Goal: Information Seeking & Learning: Find specific fact

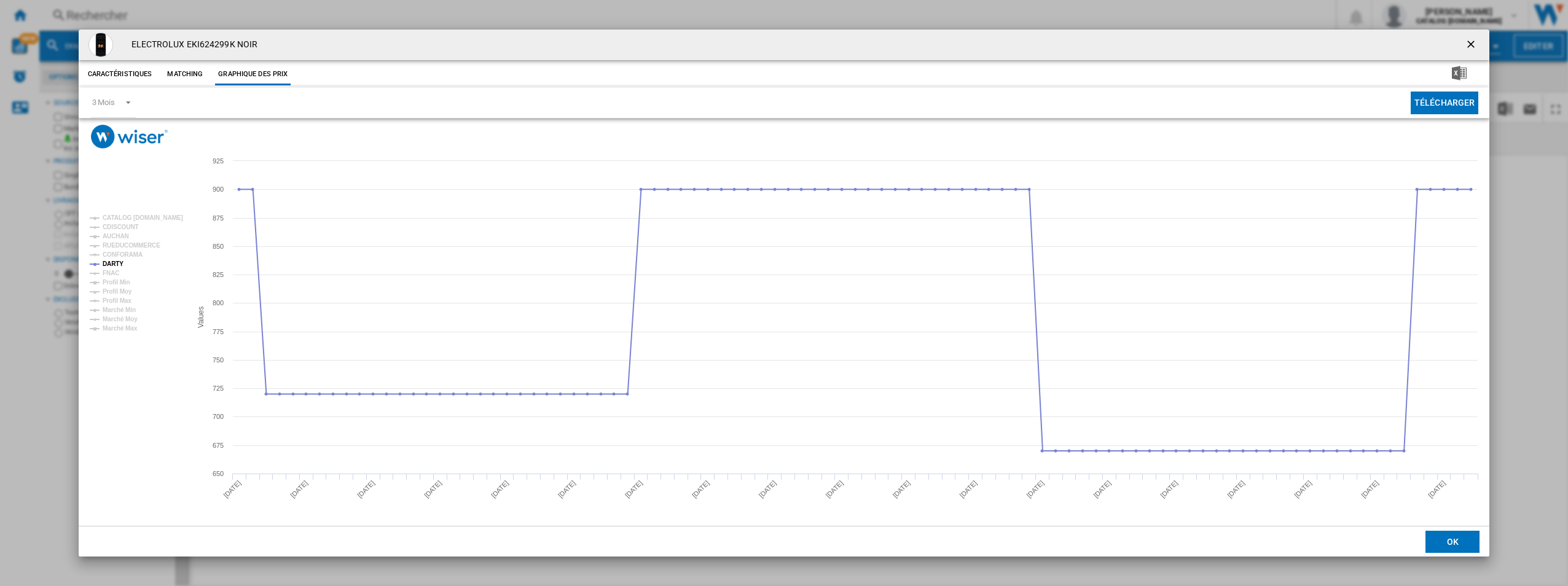
click at [1471, 49] on ng-md-icon "getI18NText('BUTTONS.CLOSE_DIALOG')" at bounding box center [1472, 45] width 15 height 15
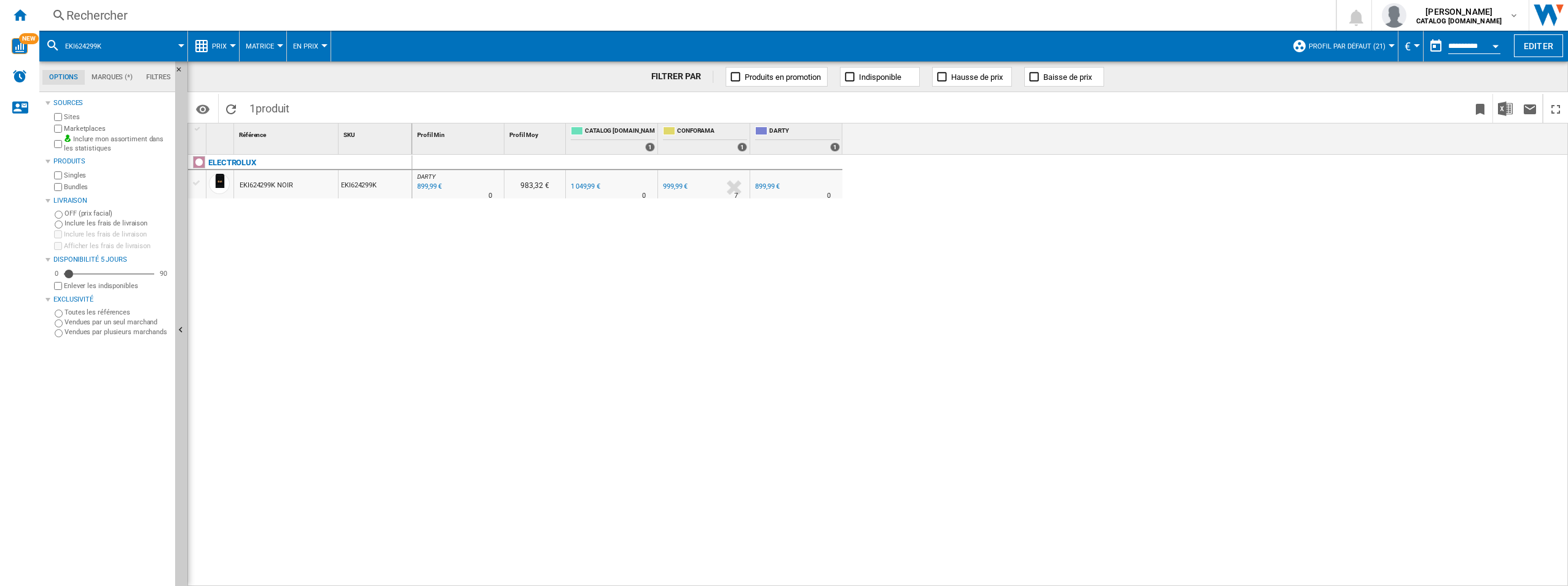
click at [245, 29] on div "Rechercher Rechercher 0 [PERSON_NAME] CATALOG [DOMAIN_NAME] CATALOG [DOMAIN_NAM…" at bounding box center [803, 15] width 1528 height 31
click at [258, 21] on div "Rechercher" at bounding box center [686, 16] width 1238 height 17
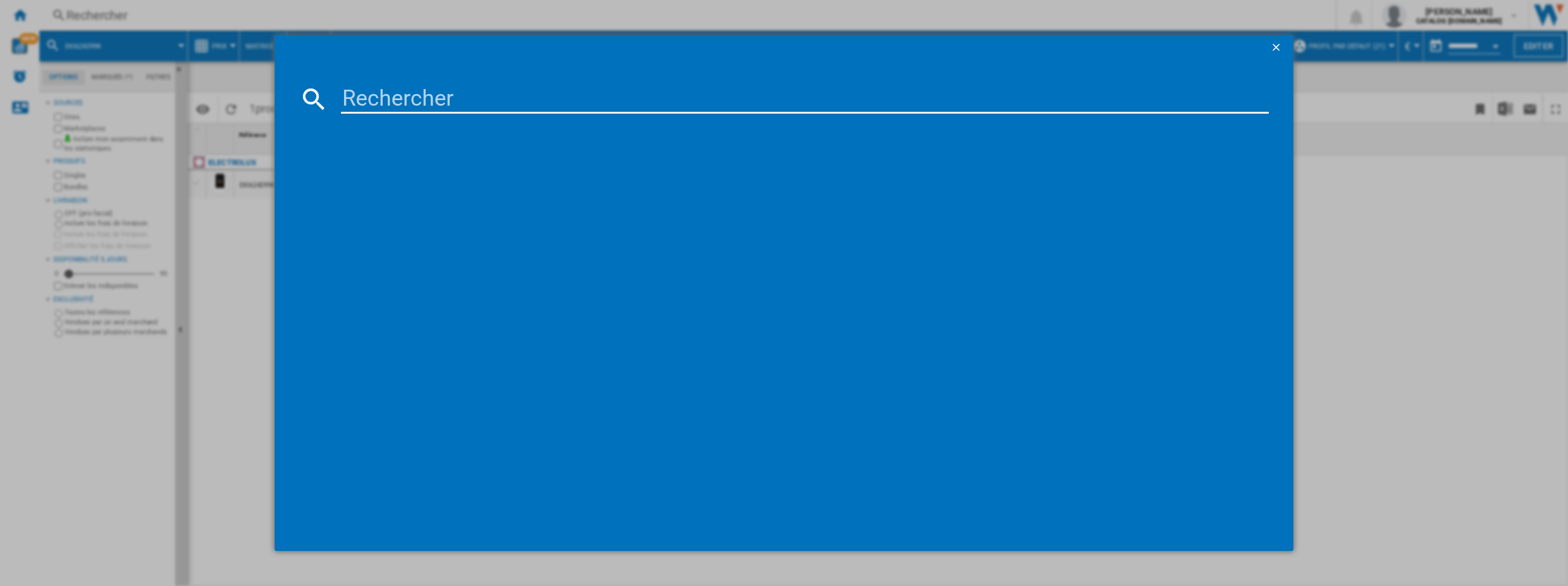
click at [470, 96] on input at bounding box center [805, 98] width 929 height 29
click at [469, 97] on input at bounding box center [805, 98] width 929 height 29
click at [489, 99] on input "EKR524211K" at bounding box center [805, 98] width 929 height 29
type input "EKR524211"
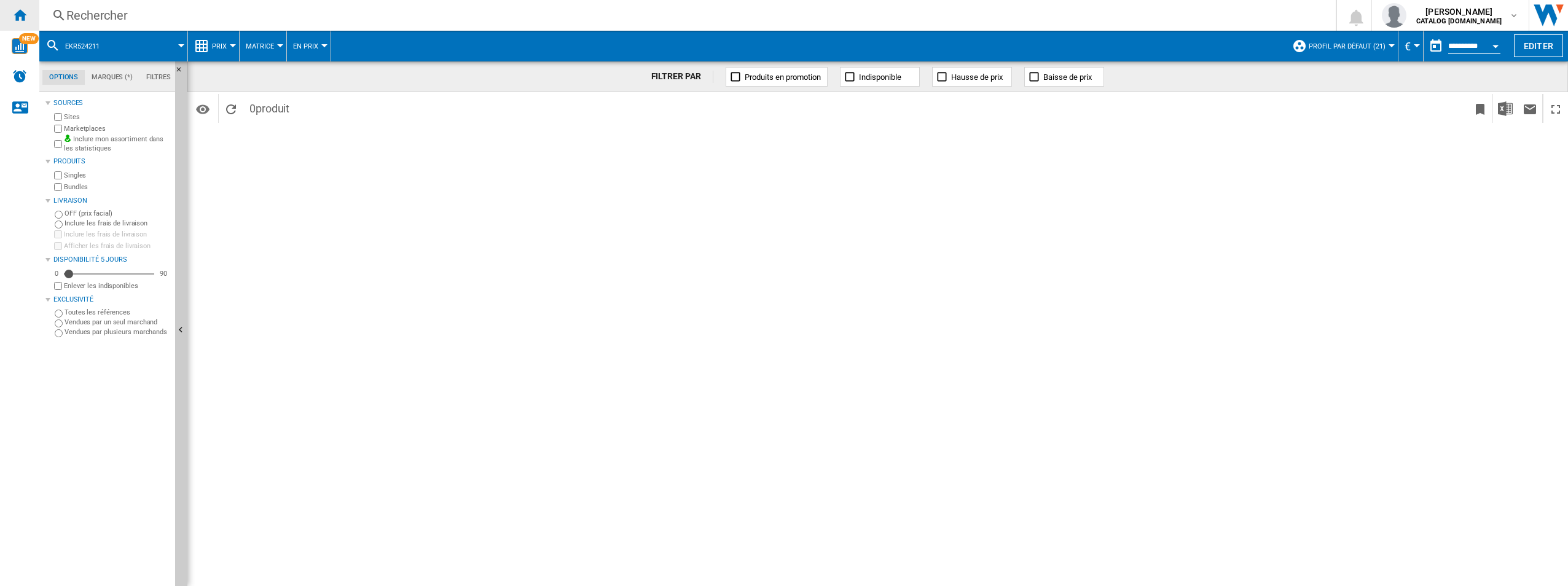
click at [23, 21] on ng-md-icon "Accueil" at bounding box center [19, 14] width 15 height 15
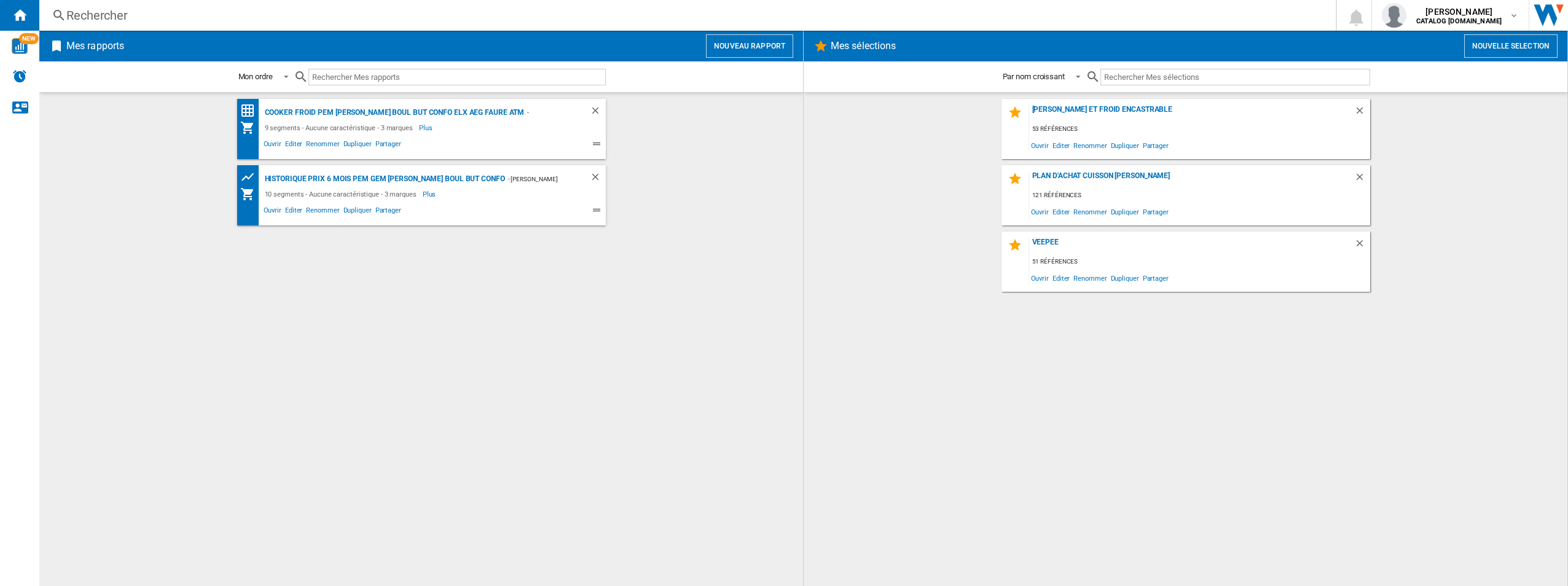
click at [392, 83] on input "text" at bounding box center [457, 77] width 297 height 17
click at [340, 30] on div "Rechercher Rechercher 0 [PERSON_NAME] CATALOG [DOMAIN_NAME] CATALOG [DOMAIN_NAM…" at bounding box center [803, 15] width 1528 height 31
click at [364, 7] on div "Rechercher" at bounding box center [686, 16] width 1238 height 17
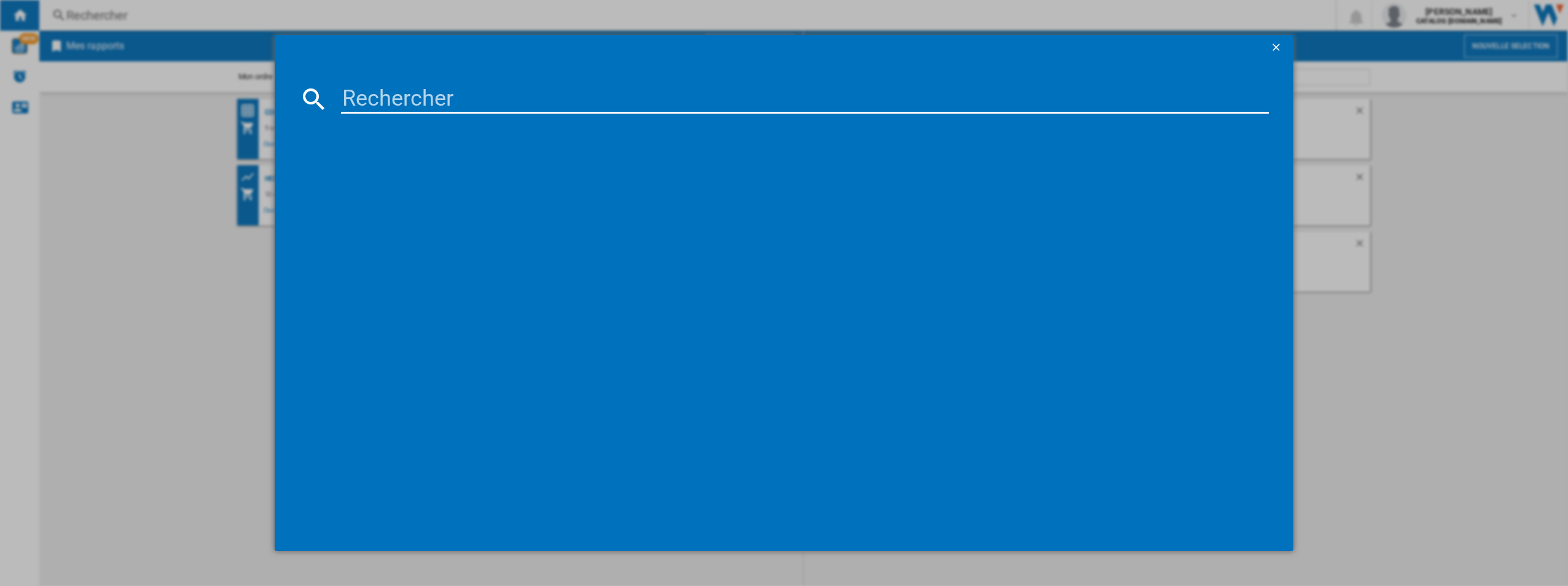
drag, startPoint x: 460, startPoint y: 76, endPoint x: 448, endPoint y: 90, distance: 18.4
click at [448, 90] on md-dialog-content at bounding box center [784, 305] width 1019 height 492
click at [448, 90] on input at bounding box center [805, 98] width 929 height 29
paste input "EKR524211K"
type input "EKR524211"
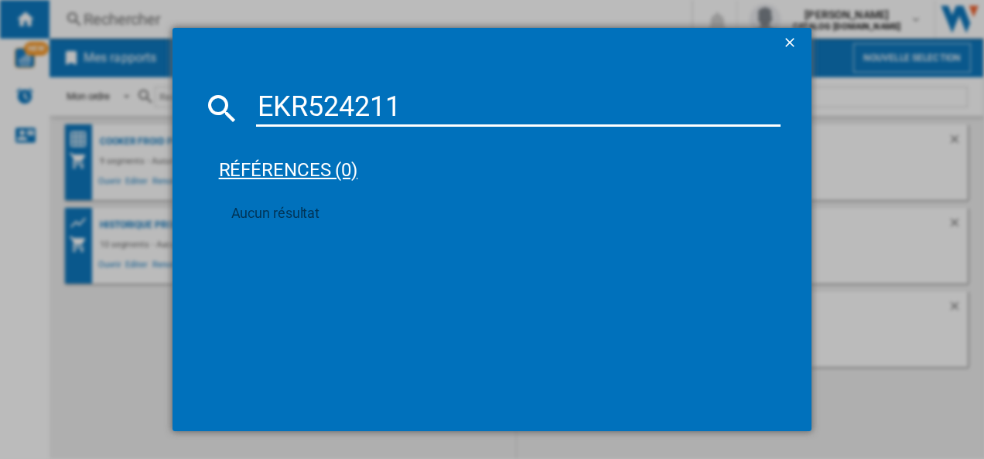
click at [549, 136] on div "références (0)" at bounding box center [500, 163] width 562 height 57
click at [575, 83] on md-select-value "Par nom croissant" at bounding box center [585, 97] width 106 height 36
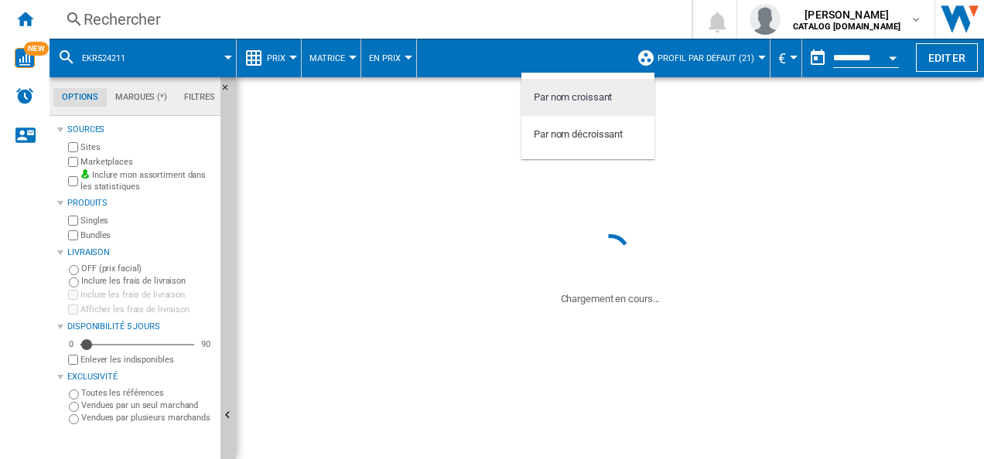
click at [575, 83] on md-content "Par nom croissant Par nom décroissant" at bounding box center [587, 116] width 133 height 87
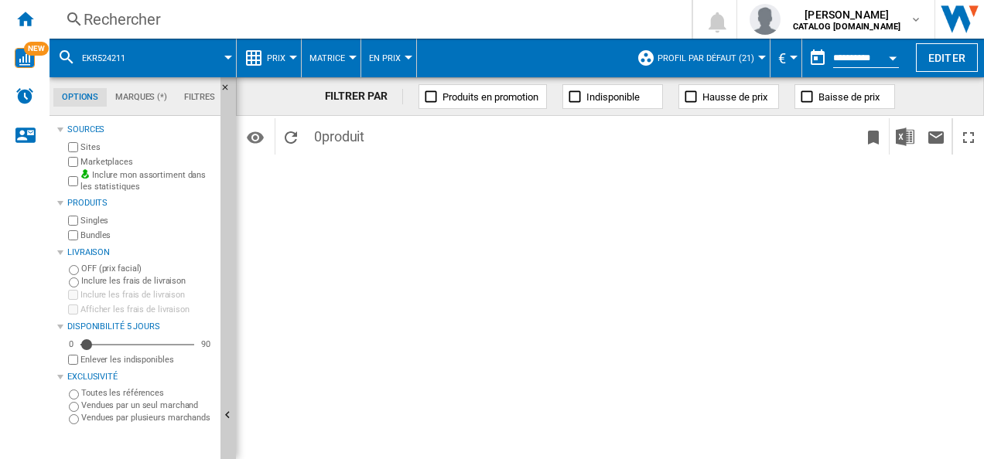
click at [382, 34] on md-backdrop at bounding box center [492, 229] width 984 height 459
click at [396, 26] on div "Rechercher" at bounding box center [368, 20] width 568 height 22
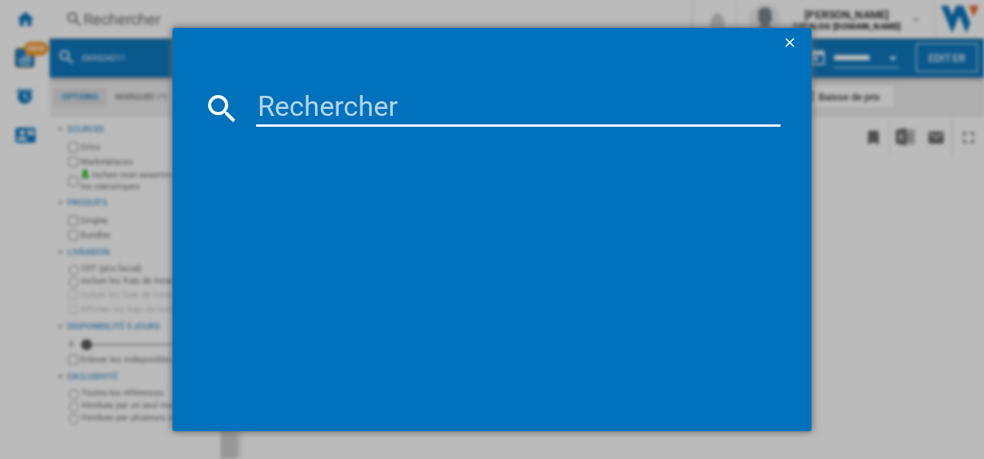
click at [393, 132] on md-dialog-content at bounding box center [492, 246] width 640 height 374
click at [425, 101] on input at bounding box center [518, 108] width 525 height 37
paste input "DWJ3137DS"
type input "DWJ3137DS"
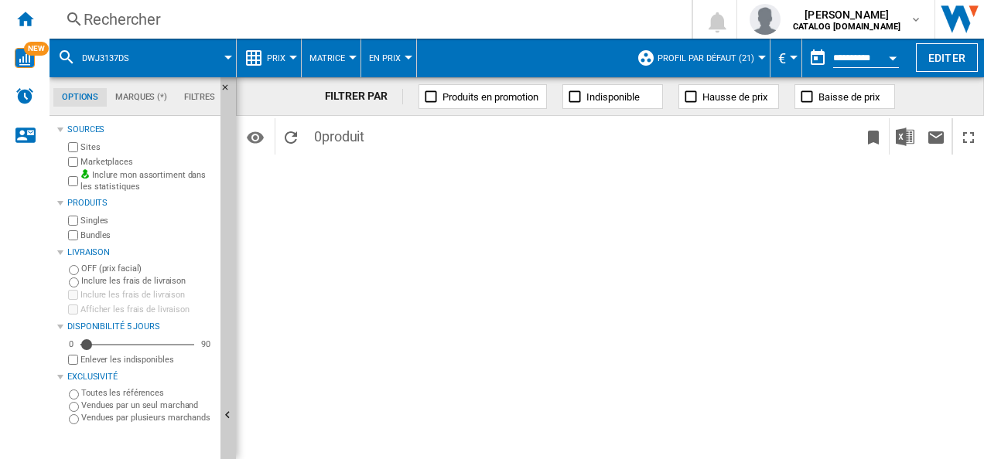
click at [295, 22] on div "Rechercher" at bounding box center [368, 20] width 568 height 22
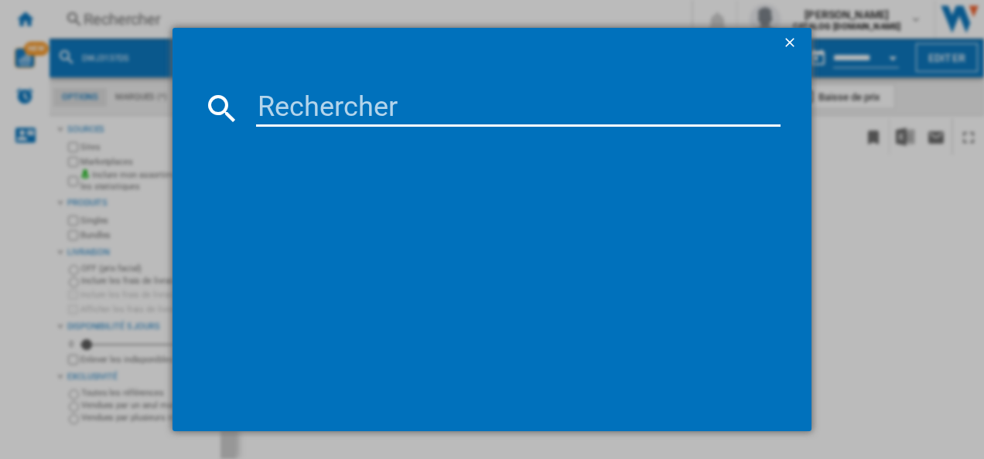
click at [294, 22] on div at bounding box center [492, 229] width 984 height 459
click at [410, 109] on input at bounding box center [518, 108] width 525 height 37
paste input "BDJ3424DB"
type input "BDJ3424DB"
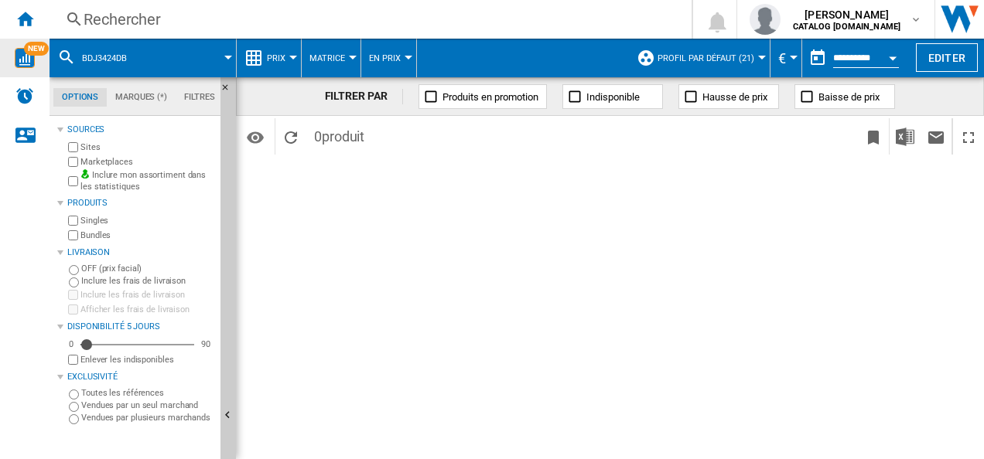
click at [26, 51] on span "NEW" at bounding box center [36, 49] width 25 height 14
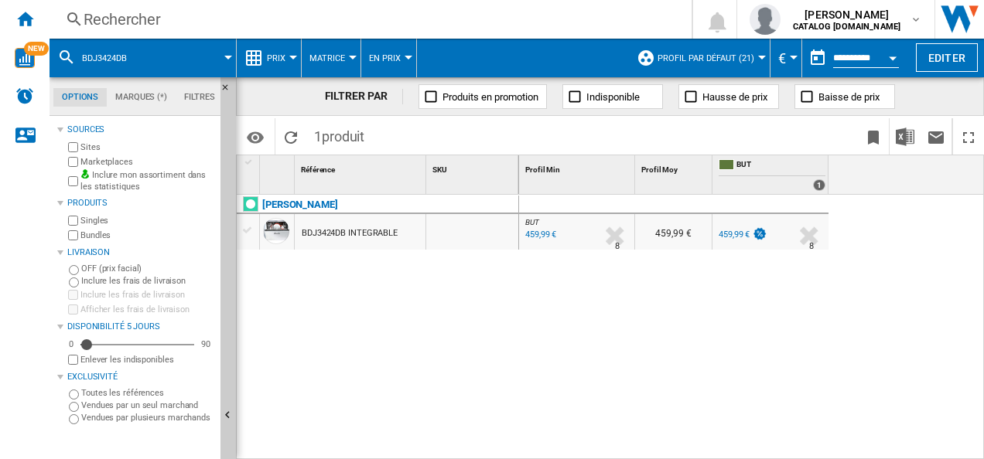
click at [295, 11] on div "Rechercher" at bounding box center [368, 20] width 568 height 22
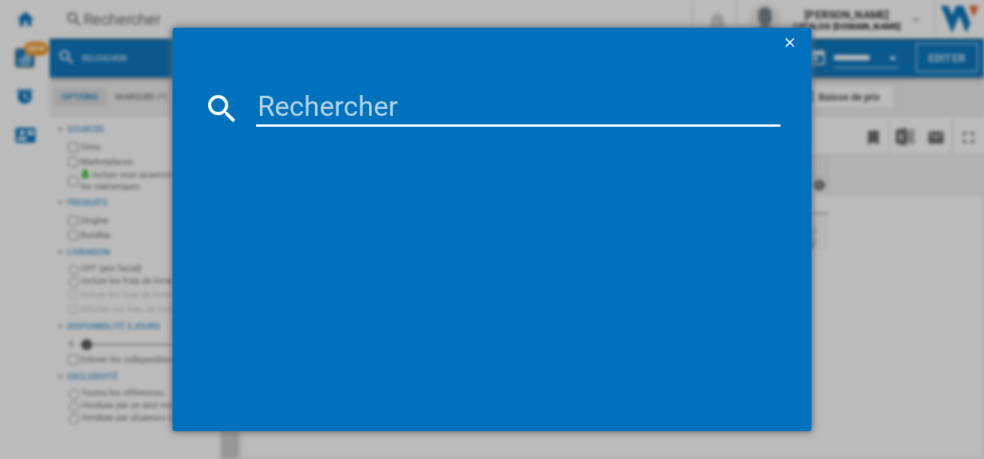
click at [350, 97] on input at bounding box center [518, 108] width 525 height 37
paste input "BDJ3424DB"
type input "BDJ3424DB"
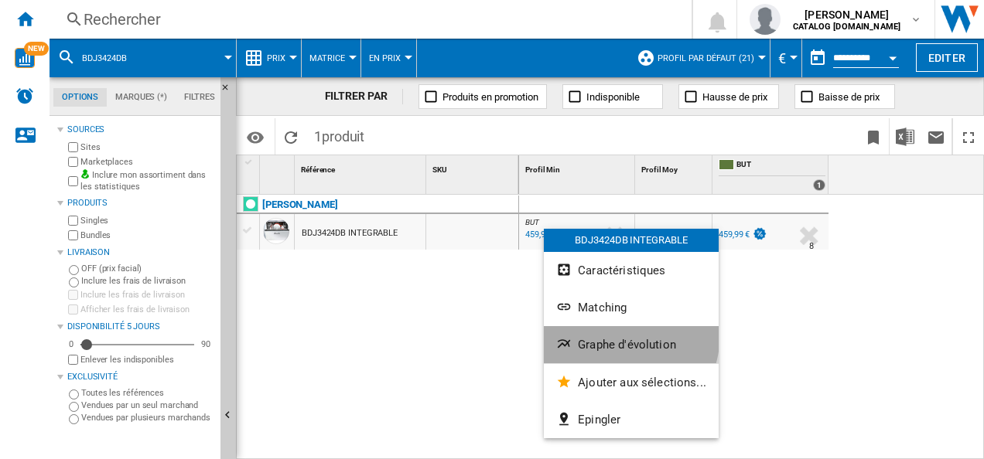
click at [621, 337] on button "Graphe d'évolution" at bounding box center [631, 344] width 175 height 37
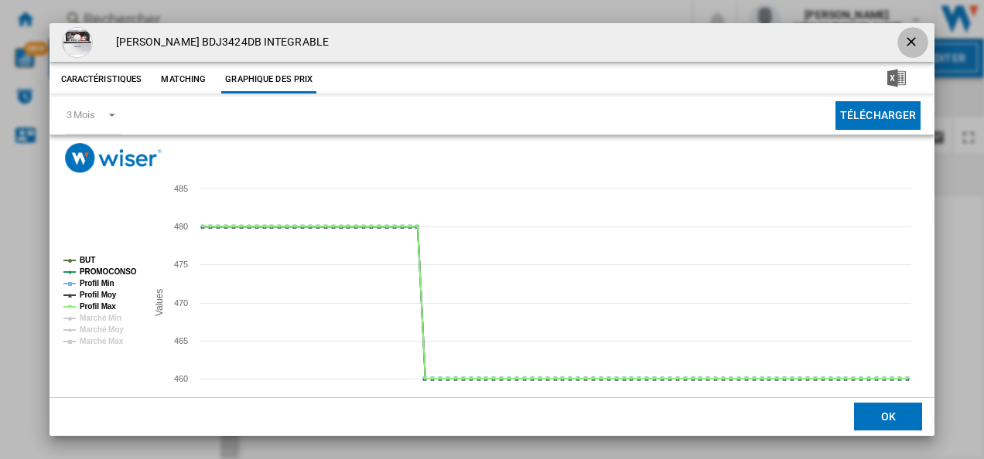
click at [905, 41] on ng-md-icon "getI18NText('BUTTONS.CLOSE_DIALOG')" at bounding box center [912, 43] width 19 height 19
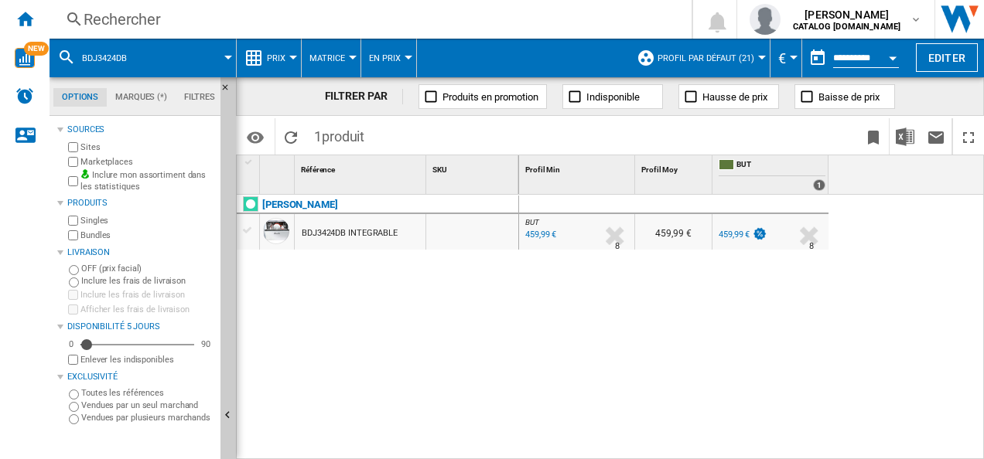
click at [328, 29] on div "Rechercher" at bounding box center [368, 20] width 568 height 22
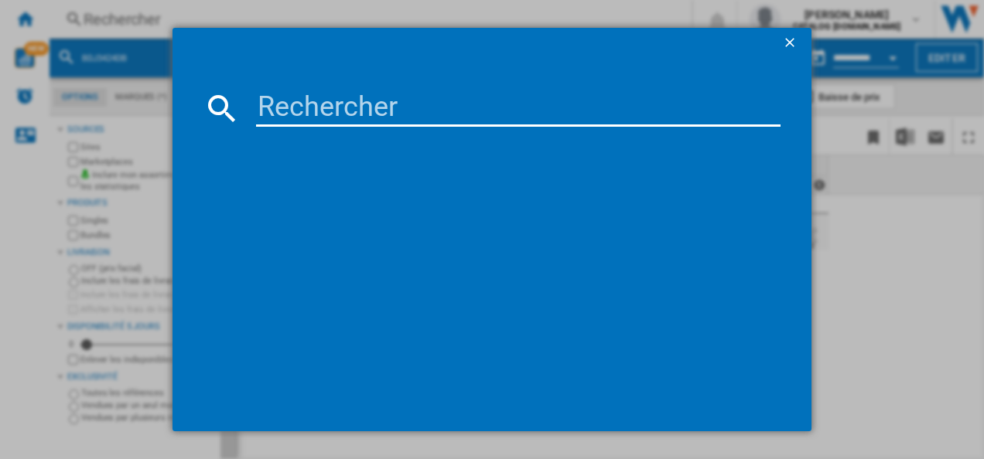
click at [415, 125] on input at bounding box center [518, 108] width 525 height 37
click at [422, 104] on input at bounding box center [518, 108] width 525 height 37
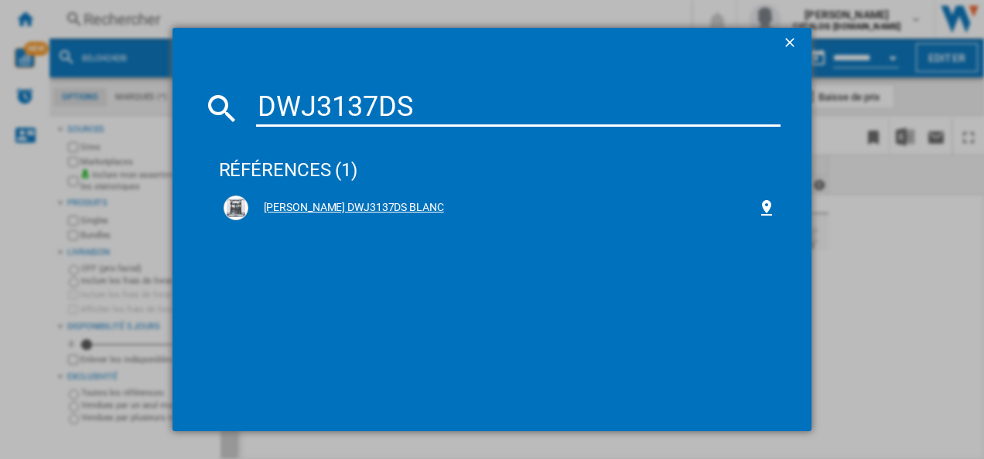
type input "DWJ3137DS"
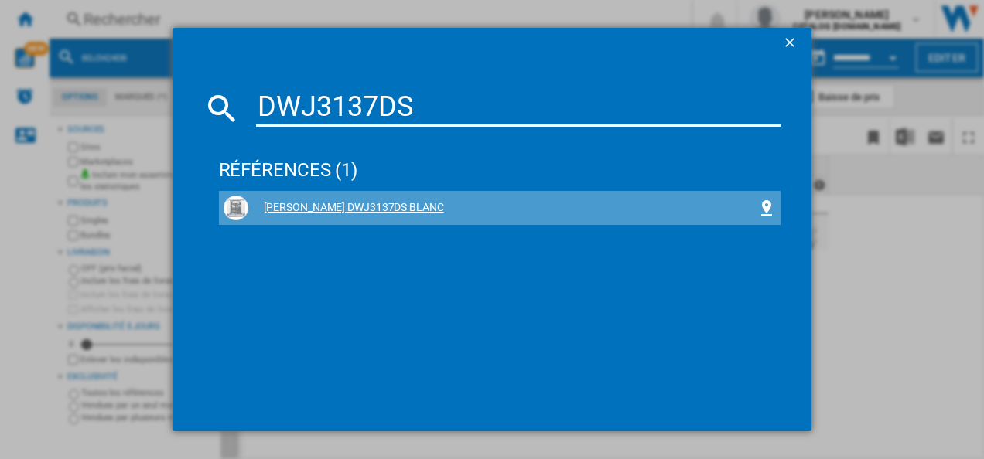
click at [340, 197] on div "[PERSON_NAME] DWJ3137DS BLANC" at bounding box center [500, 208] width 553 height 25
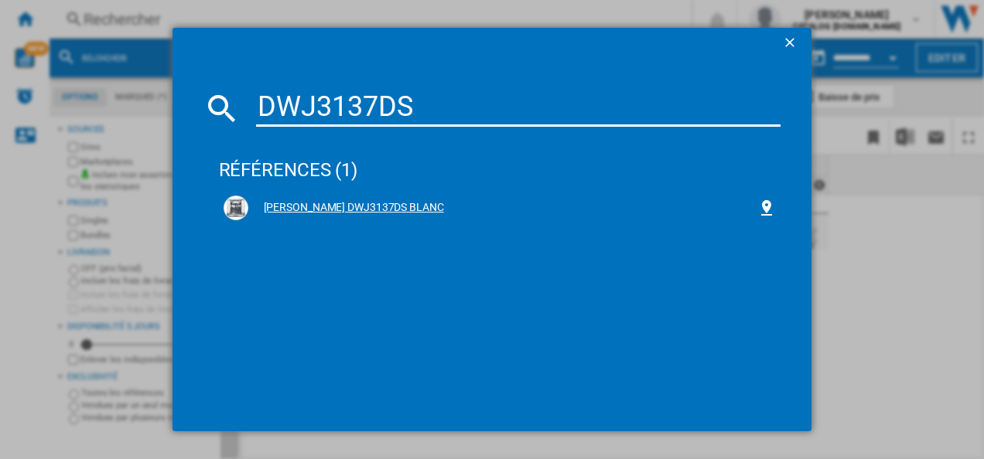
click at [391, 209] on div "[PERSON_NAME] DWJ3137DS BLANC" at bounding box center [503, 207] width 510 height 15
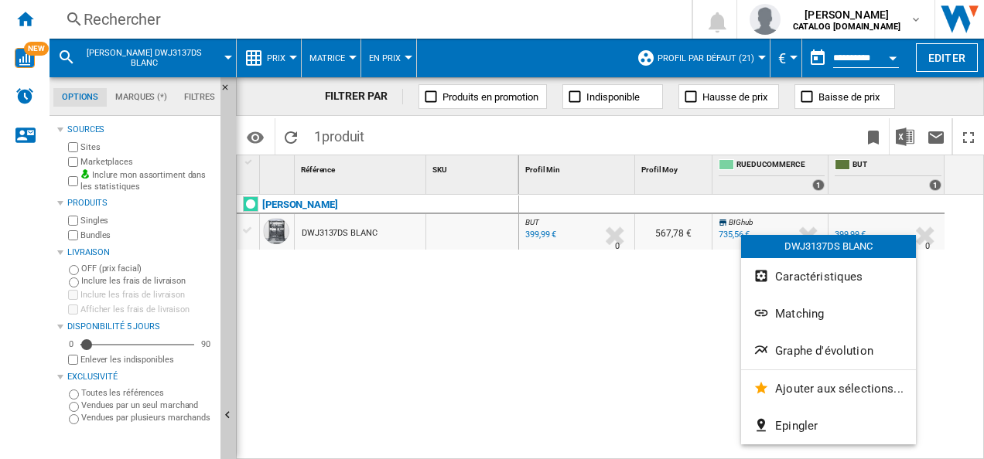
click at [574, 374] on div at bounding box center [492, 229] width 984 height 459
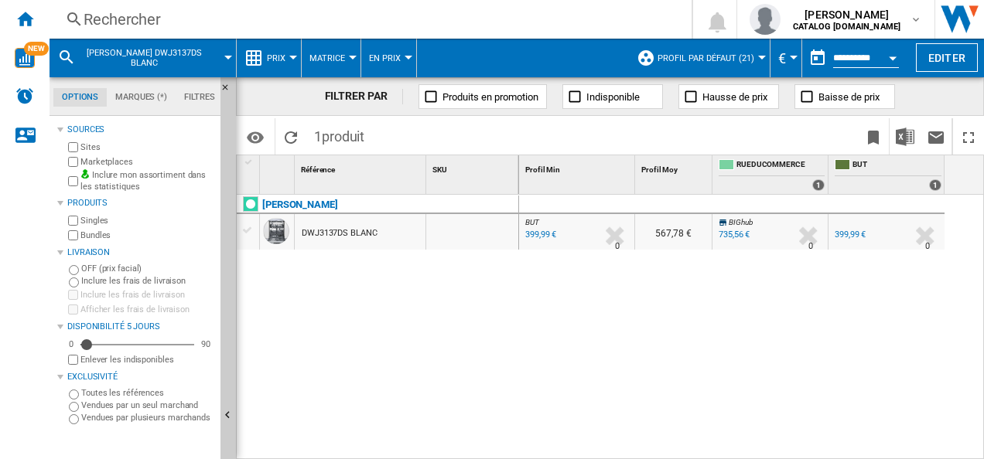
click at [616, 413] on div "BUT : FR BUT -1.0 % 399,99 € % N/A 0 BUT : FR BUT 567,78 € [GEOGRAPHIC_DATA] -1…" at bounding box center [752, 328] width 466 height 266
drag, startPoint x: 486, startPoint y: 459, endPoint x: 727, endPoint y: 423, distance: 243.1
click at [716, 433] on div "1 Référence 1 SKU 1 [PERSON_NAME] DWJ3137DS BLANC Profil Min 1 Profil [PERSON_N…" at bounding box center [610, 306] width 746 height 303
drag, startPoint x: 788, startPoint y: 408, endPoint x: 986, endPoint y: 374, distance: 200.9
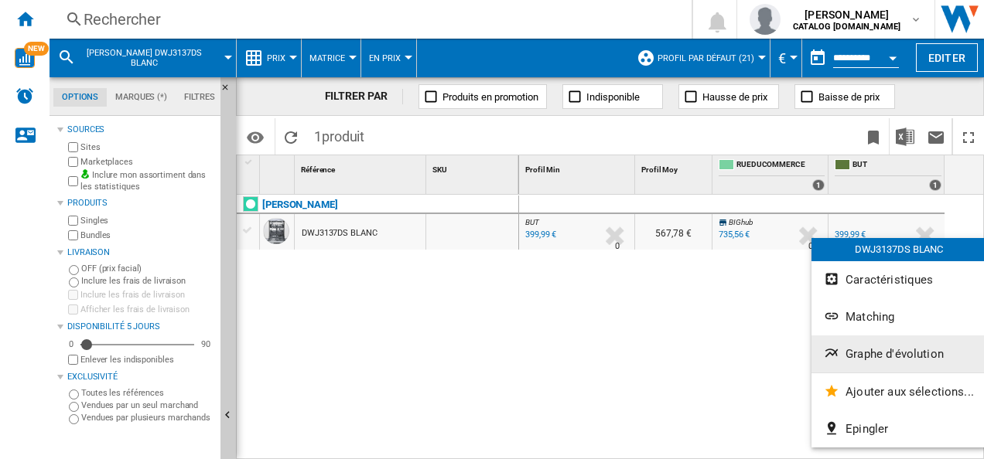
click at [859, 350] on span "Graphe d'évolution" at bounding box center [894, 354] width 98 height 14
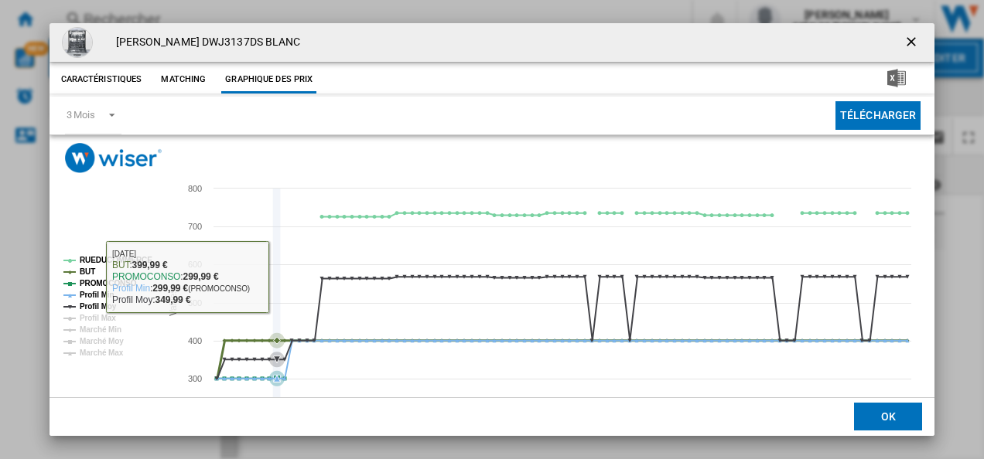
scroll to position [84, 0]
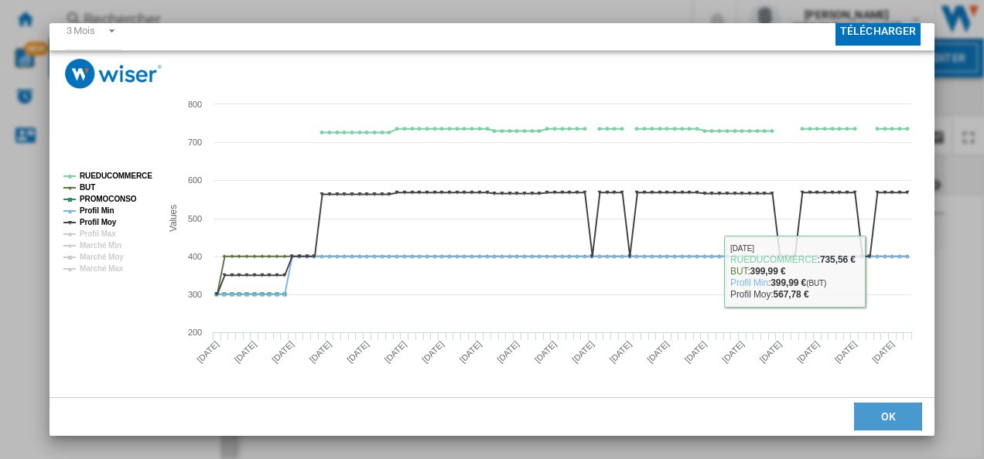
click at [882, 418] on button "OK" at bounding box center [888, 418] width 68 height 28
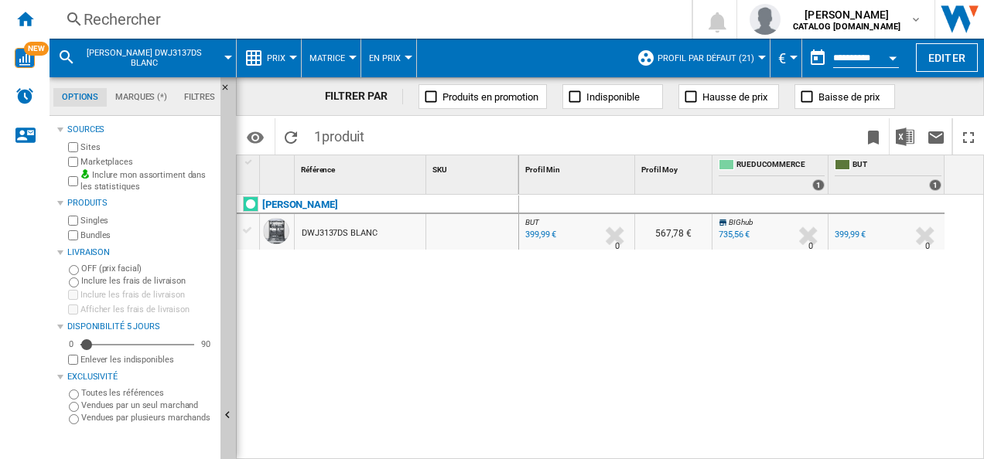
click at [419, 20] on div "Rechercher" at bounding box center [368, 20] width 568 height 22
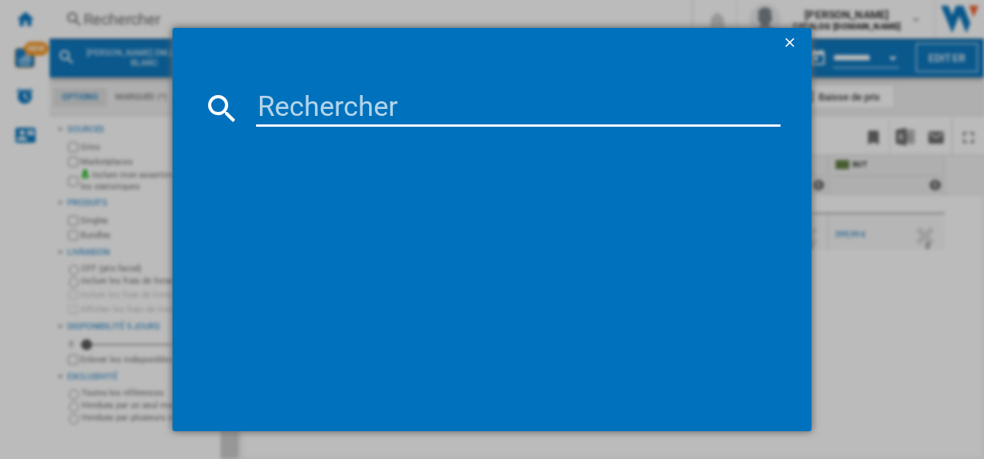
click at [427, 102] on input at bounding box center [518, 108] width 525 height 37
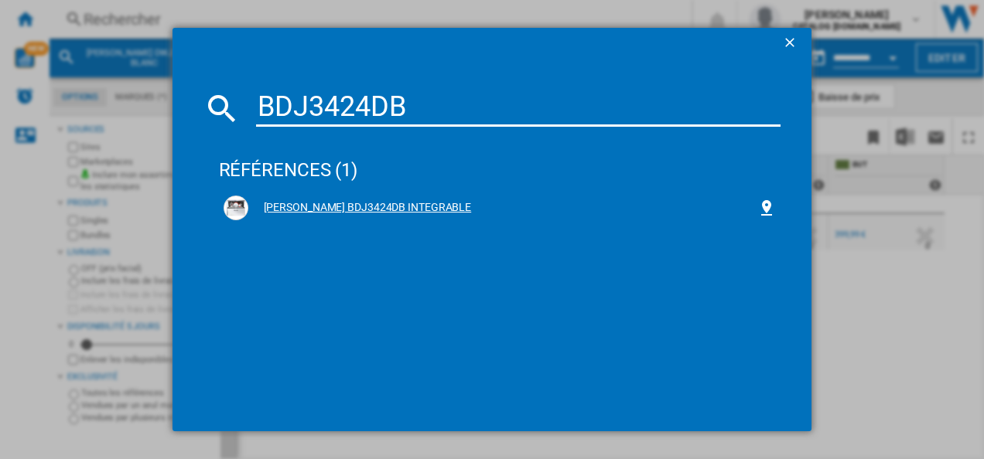
type input "BDJ3424DB"
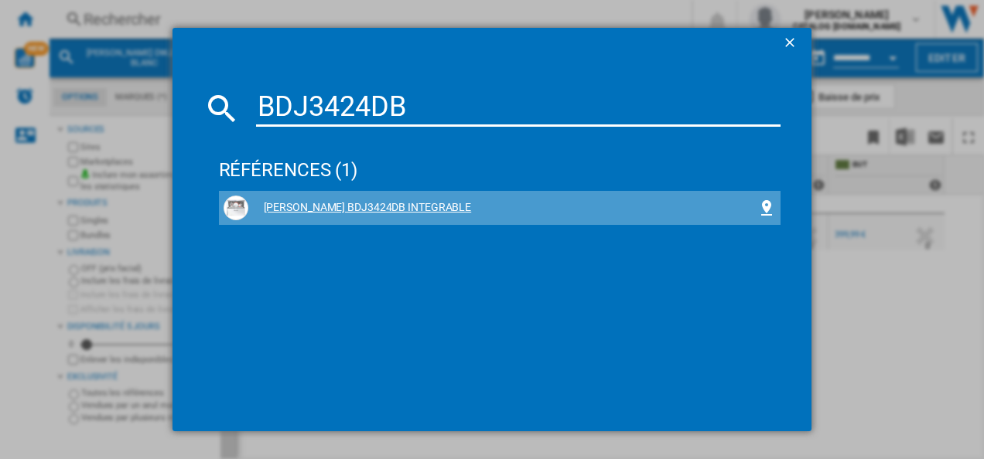
click at [413, 212] on div "[PERSON_NAME] BDJ3424DB INTEGRABLE" at bounding box center [503, 207] width 510 height 15
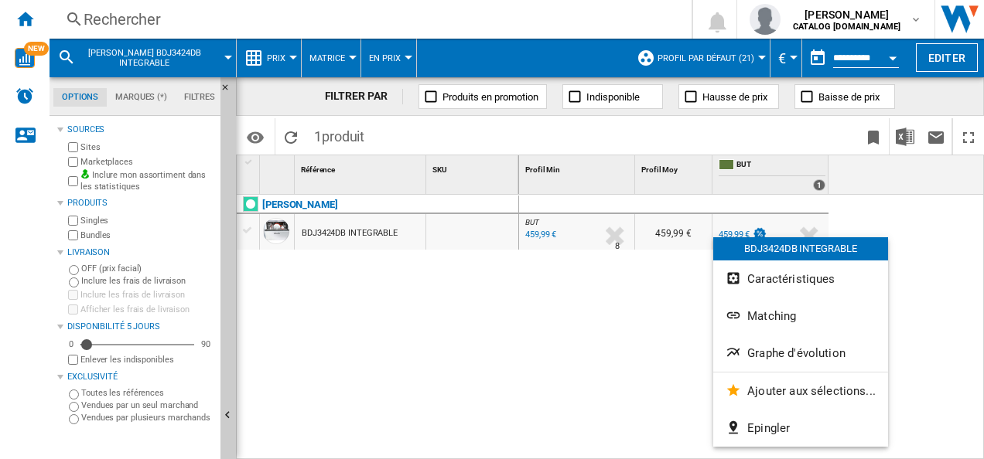
drag, startPoint x: 599, startPoint y: 316, endPoint x: 613, endPoint y: 311, distance: 14.7
click at [598, 316] on div at bounding box center [492, 229] width 984 height 459
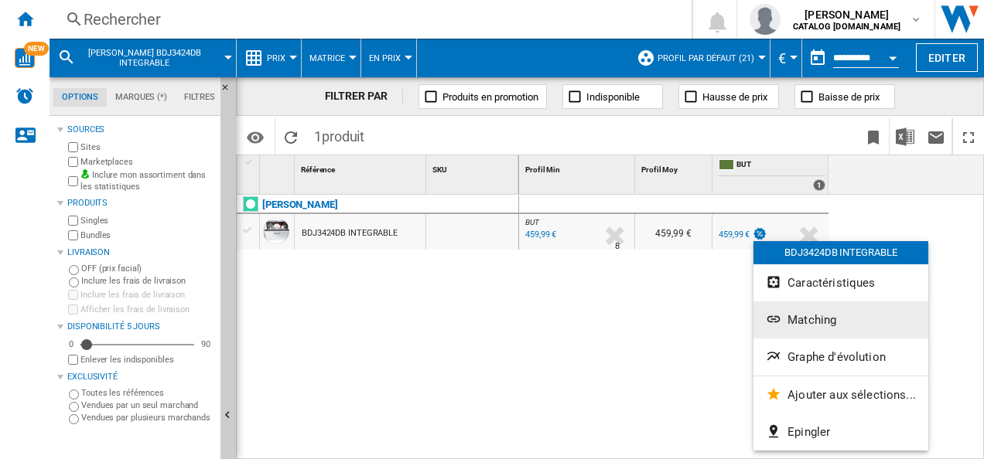
click at [824, 327] on button "Matching" at bounding box center [840, 320] width 175 height 37
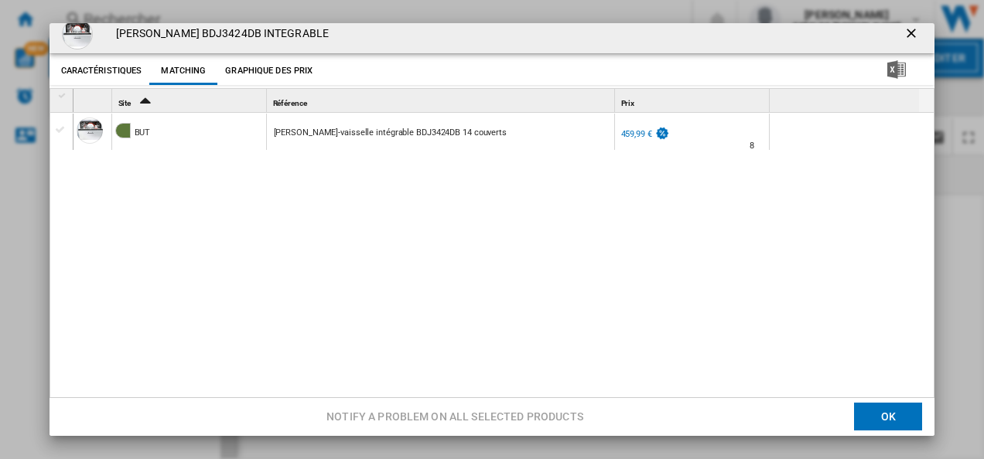
scroll to position [10, 0]
click at [905, 22] on button "Product popup" at bounding box center [912, 32] width 31 height 31
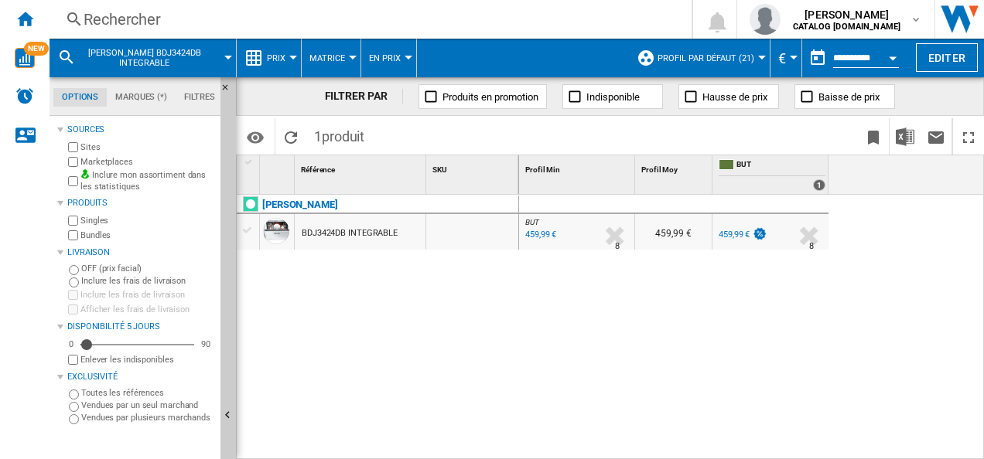
click at [366, 3] on div "Rechercher Rechercher 0 [PERSON_NAME] CATALOG [DOMAIN_NAME] CATALOG [DOMAIN_NAM…" at bounding box center [516, 19] width 934 height 39
click at [359, 19] on div "Rechercher" at bounding box center [368, 20] width 568 height 22
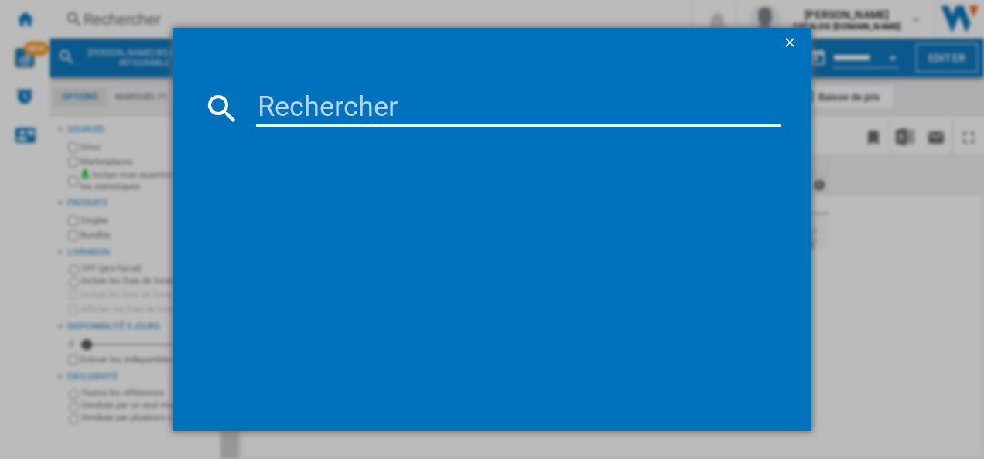
click at [454, 80] on md-dialog-content at bounding box center [492, 246] width 640 height 374
click at [421, 99] on input at bounding box center [518, 108] width 525 height 37
click at [417, 102] on input at bounding box center [518, 108] width 525 height 37
paste input "BDJ424DB"
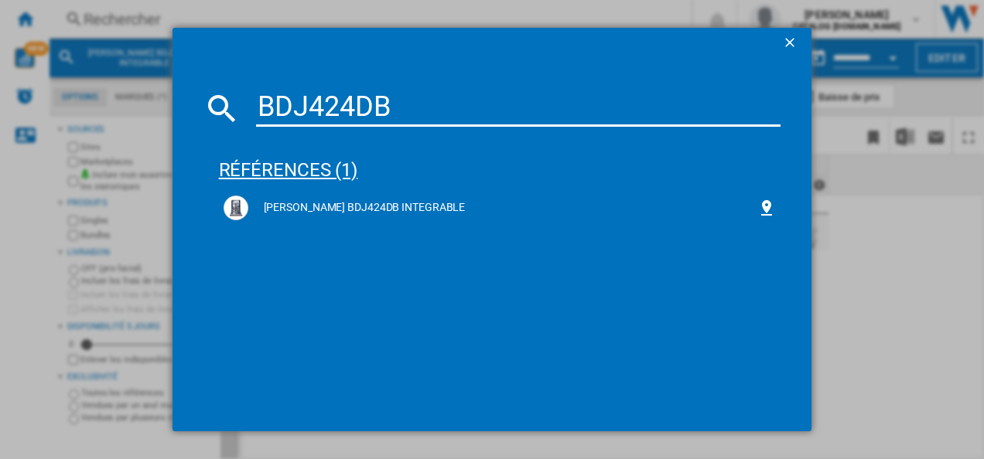
type input "BDJ424DB"
click at [413, 189] on div "références (1)" at bounding box center [500, 163] width 562 height 57
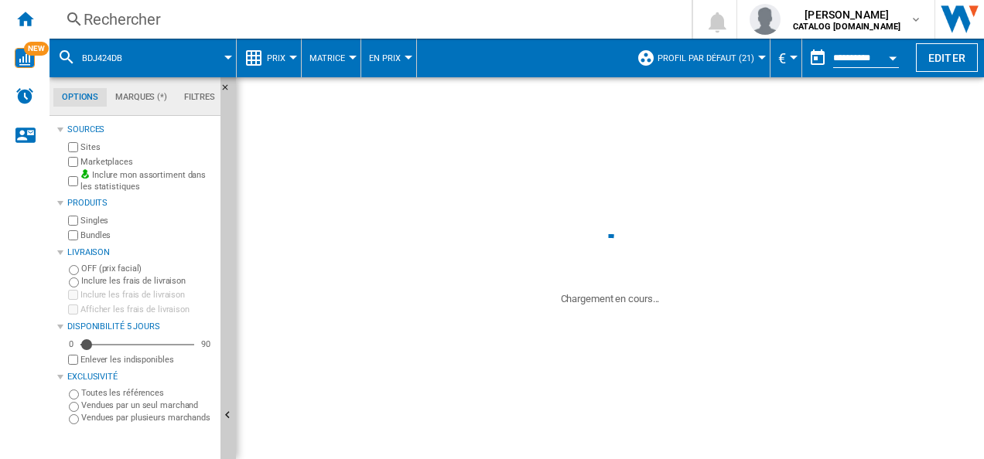
click at [405, 198] on div "[PERSON_NAME]" at bounding box center [381, 214] width 282 height 36
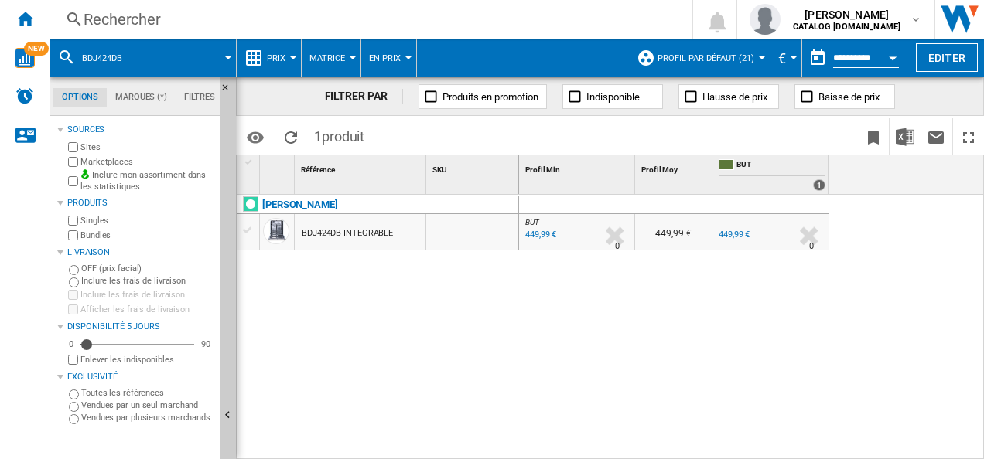
drag, startPoint x: 438, startPoint y: 297, endPoint x: 419, endPoint y: 222, distance: 77.3
click at [438, 297] on div "[PERSON_NAME] BDJ424DB INTEGRABLE" at bounding box center [378, 324] width 282 height 258
click at [458, 19] on div "Rechercher" at bounding box center [368, 20] width 568 height 22
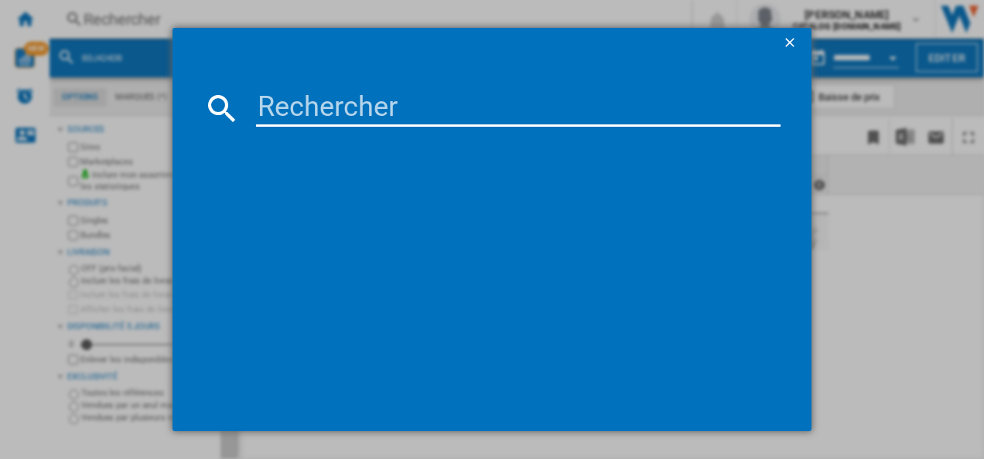
click at [416, 102] on input at bounding box center [518, 108] width 525 height 37
click at [416, 104] on input at bounding box center [518, 108] width 525 height 37
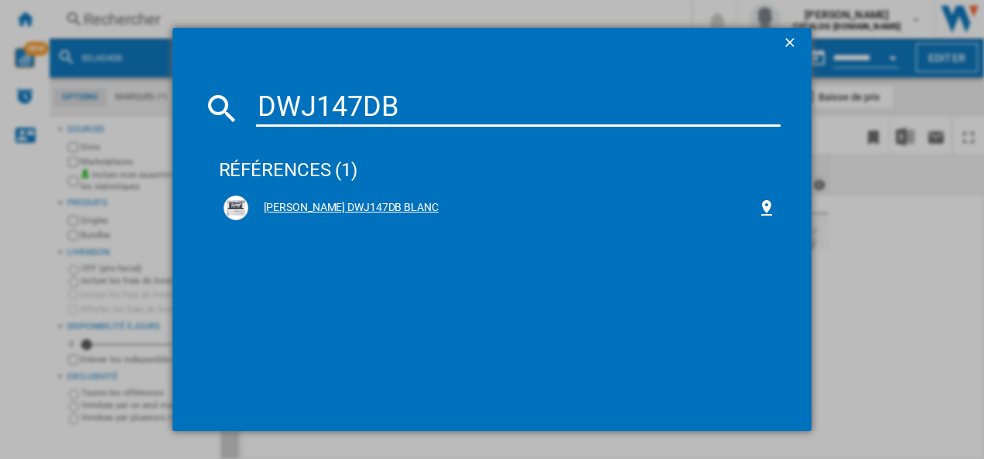
type input "DWJ147DB"
click at [354, 206] on div "[PERSON_NAME] DWJ147DB BLANC" at bounding box center [503, 207] width 510 height 15
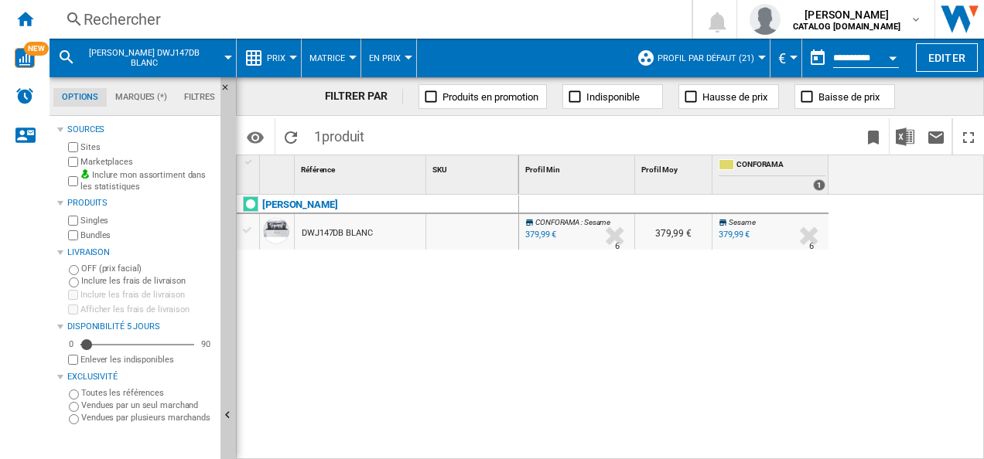
click at [627, 296] on div "CONFORAMA : Sesame -1.0 % 379,99 € % N/A 6 CONFORAMA : Sesame 379,99 € Sesame -…" at bounding box center [752, 328] width 466 height 266
click at [359, 14] on div "Rechercher" at bounding box center [368, 20] width 568 height 22
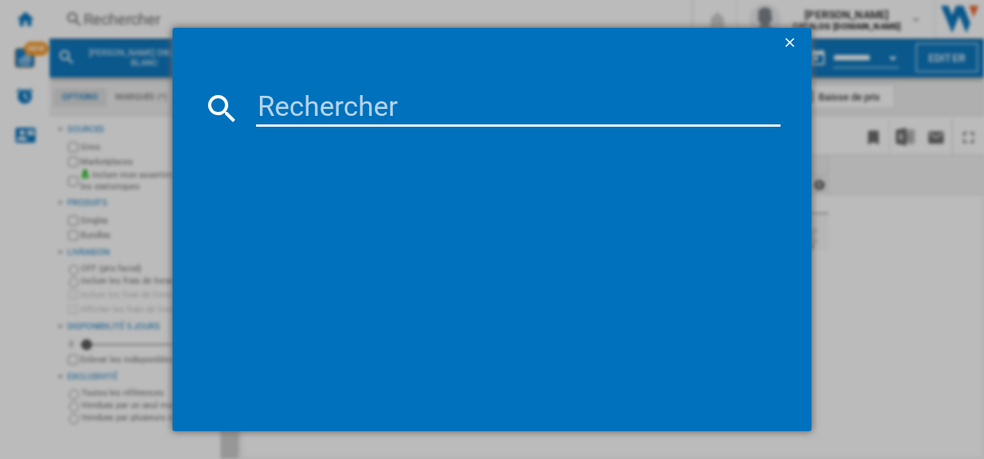
click at [409, 108] on input at bounding box center [518, 108] width 525 height 37
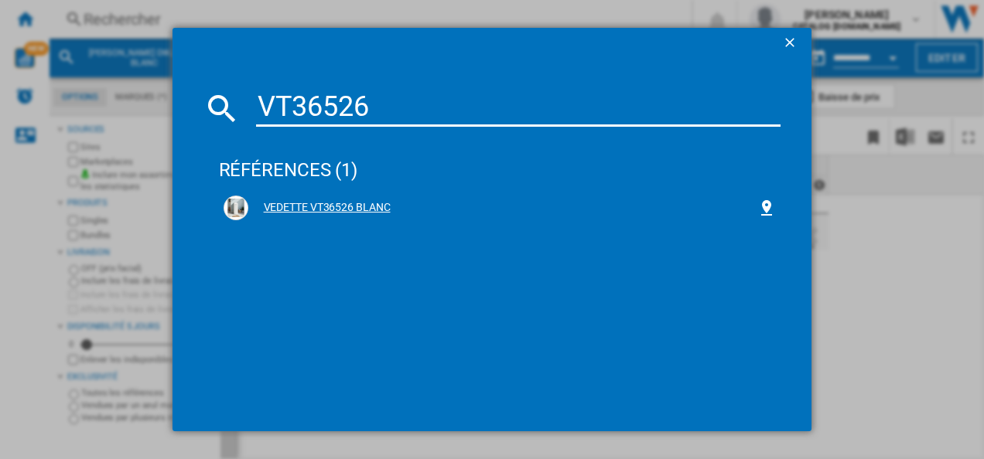
type input "VT36526"
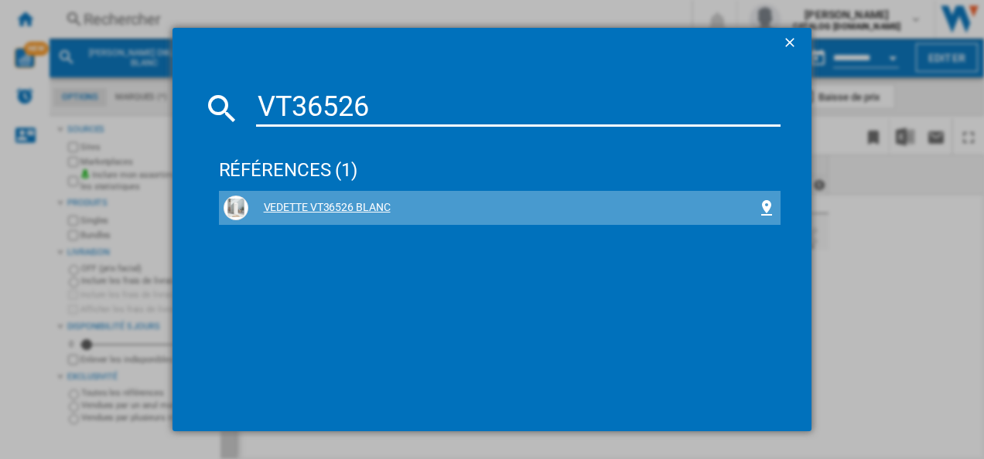
click at [363, 210] on div "VEDETTE VT36526 BLANC" at bounding box center [503, 207] width 510 height 15
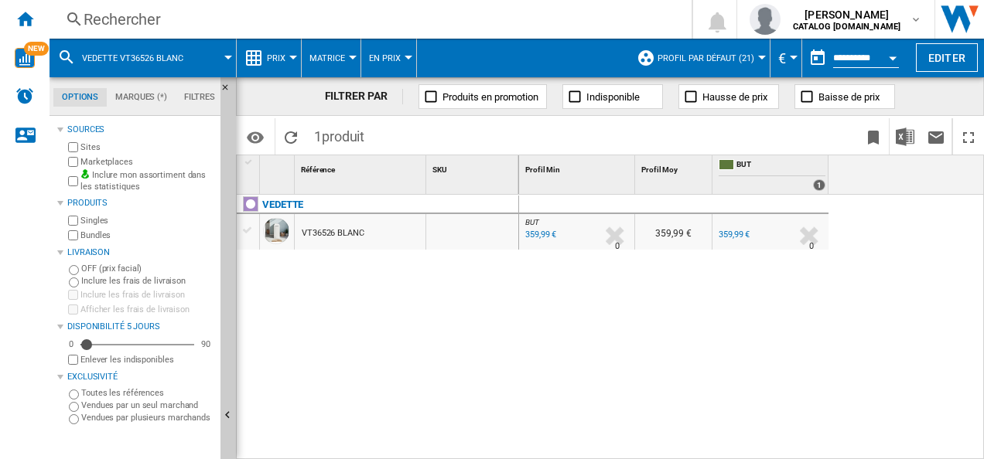
click at [599, 291] on div "BUT : FR BUT -1.0 % 359,99 € % N/A 0 BUT : FR BUT 359,99 € FR BUT -1.0 % 359,99…" at bounding box center [752, 328] width 466 height 266
